Goal: Task Accomplishment & Management: Manage account settings

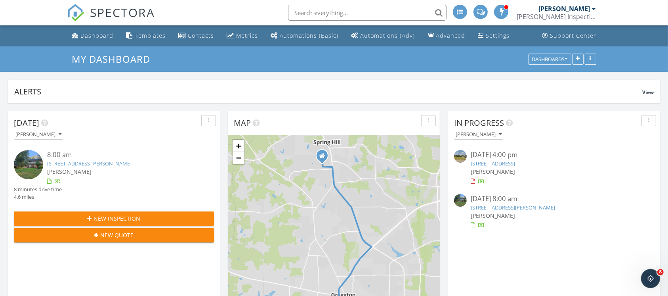
click at [515, 164] on link "415 Delano St, Longview, 75604-1110" at bounding box center [493, 163] width 44 height 7
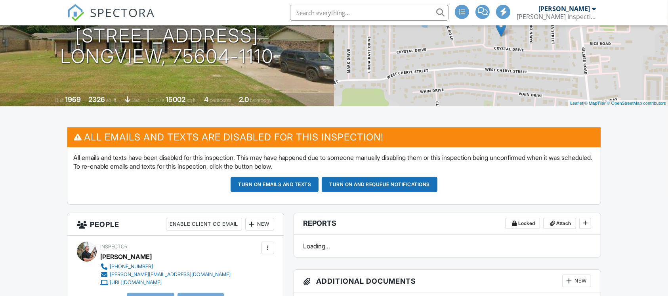
scroll to position [20, 0]
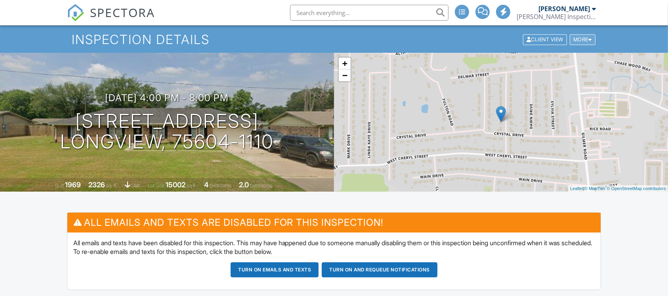
click at [587, 45] on div "More" at bounding box center [583, 39] width 26 height 11
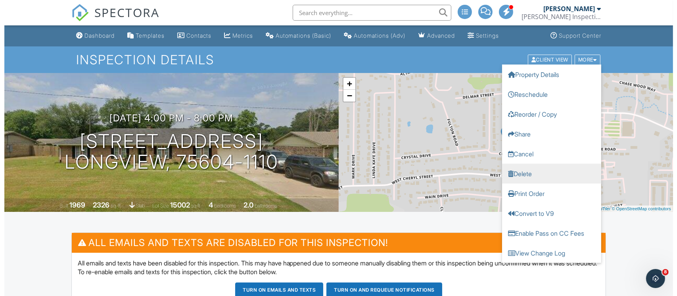
scroll to position [0, 0]
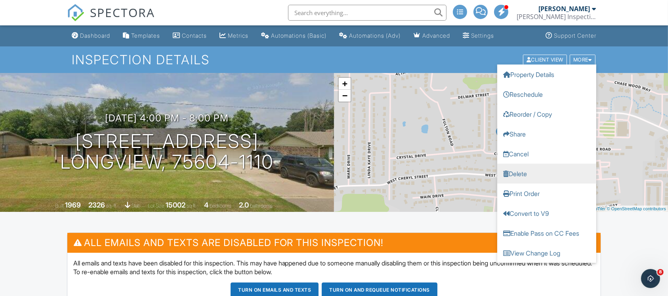
click at [522, 167] on link "Delete" at bounding box center [546, 173] width 99 height 20
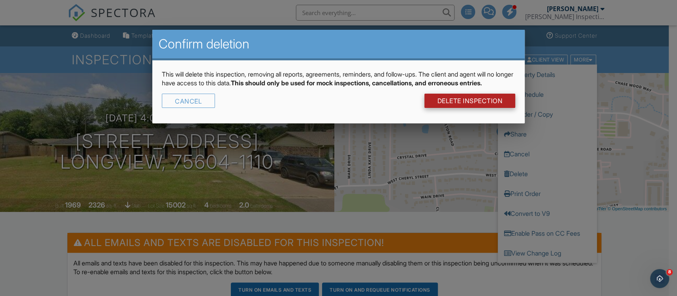
click at [486, 108] on link "DELETE Inspection" at bounding box center [469, 101] width 91 height 14
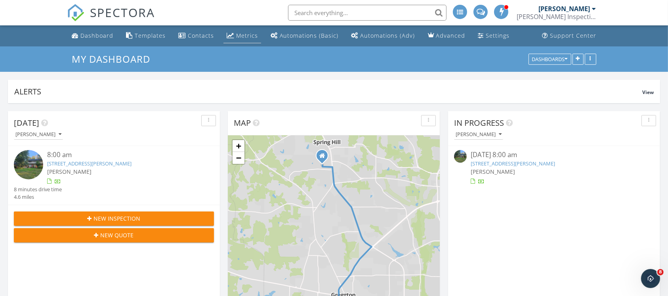
click at [236, 37] on div "Metrics" at bounding box center [247, 36] width 22 height 8
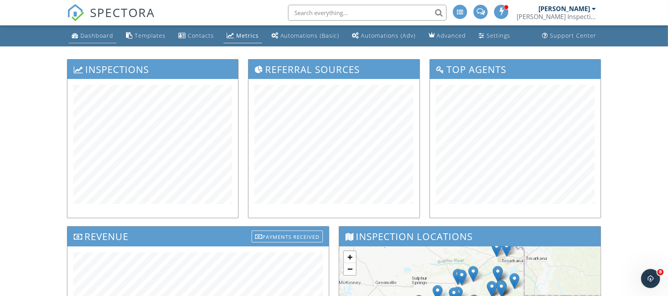
click at [100, 38] on div "Dashboard" at bounding box center [96, 36] width 33 height 8
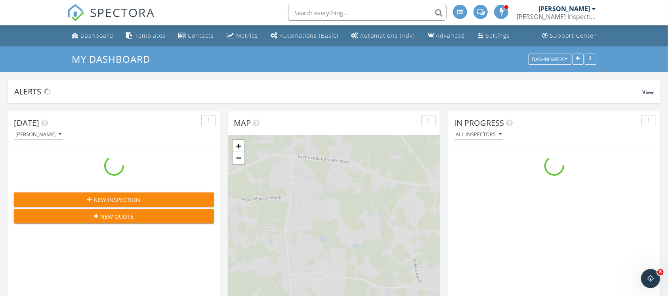
scroll to position [737, 684]
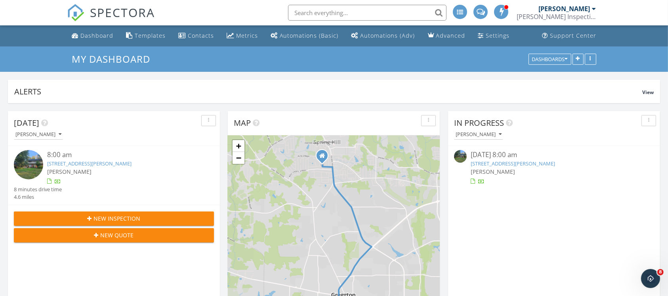
click at [515, 164] on link "[STREET_ADDRESS][PERSON_NAME]" at bounding box center [513, 163] width 84 height 7
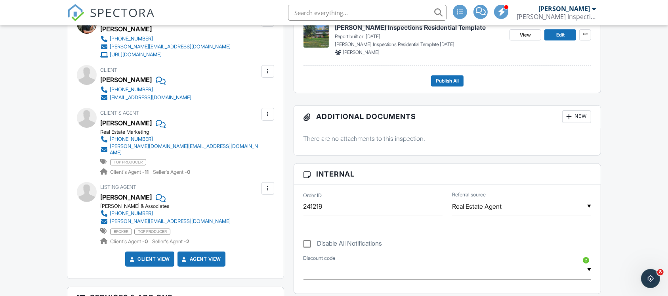
scroll to position [264, 0]
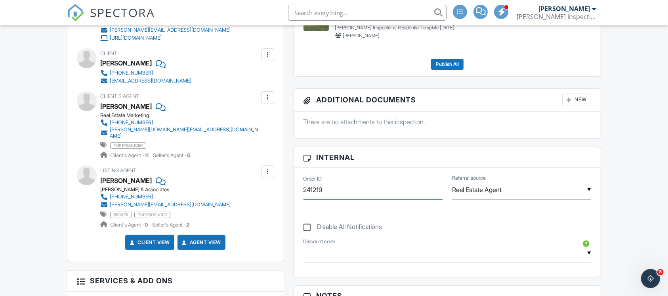
drag, startPoint x: 349, startPoint y: 188, endPoint x: 298, endPoint y: 190, distance: 50.4
click at [299, 190] on div "Order ID 241219" at bounding box center [373, 189] width 149 height 19
type input "5596"
click at [480, 222] on div "Disable All Notifications" at bounding box center [448, 222] width 298 height 30
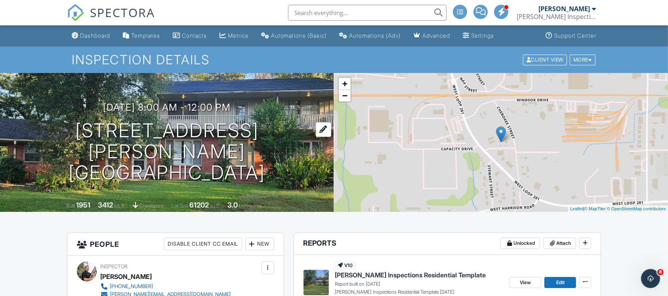
scroll to position [53, 0]
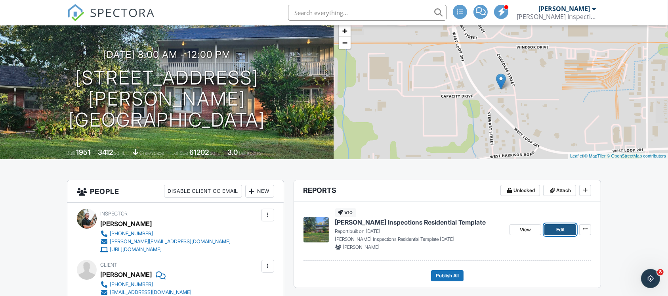
click at [554, 233] on link "Edit" at bounding box center [561, 229] width 32 height 11
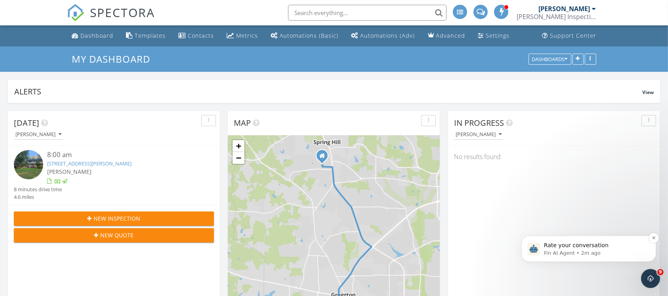
click at [575, 245] on span "Rate your conversation" at bounding box center [576, 244] width 65 height 6
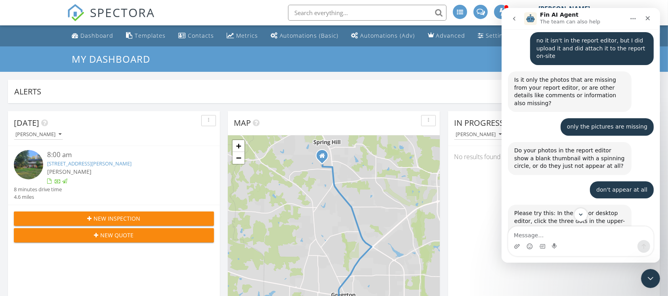
scroll to position [377, 0]
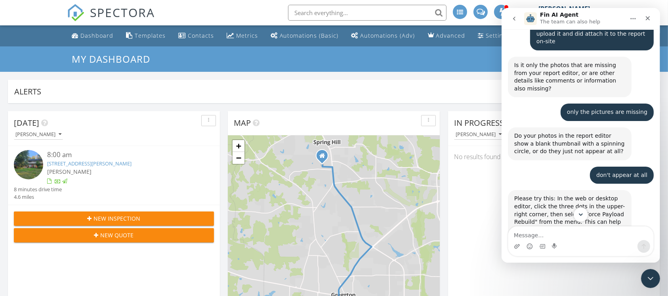
click at [579, 216] on icon "Scroll to bottom" at bounding box center [580, 214] width 7 height 7
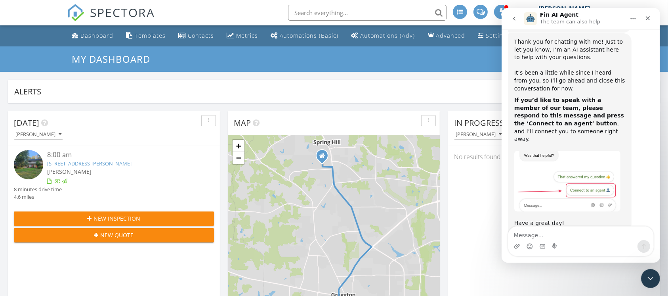
scroll to position [1108, 0]
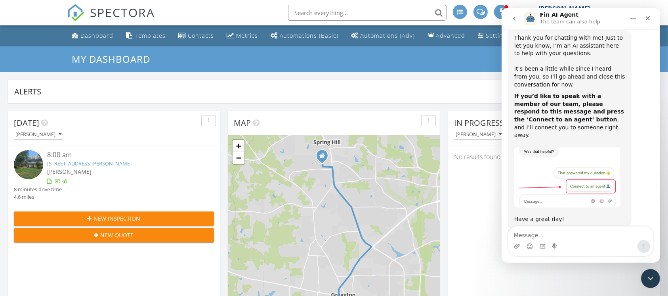
click at [583, 276] on span "Great" at bounding box center [582, 283] width 14 height 14
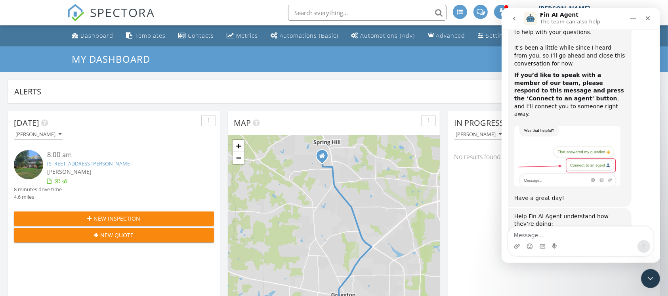
click at [606, 283] on div "Submit" at bounding box center [604, 291] width 16 height 16
click at [117, 159] on div "8:00 am" at bounding box center [122, 155] width 150 height 10
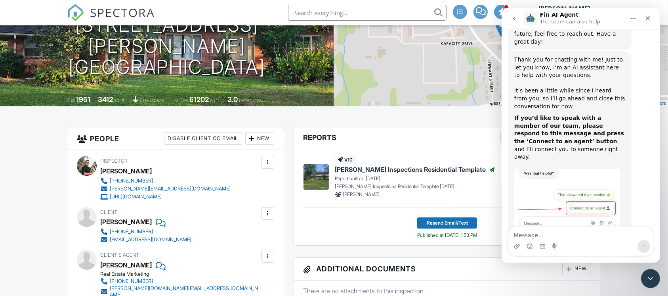
scroll to position [1130, 0]
